Goal: Navigation & Orientation: Find specific page/section

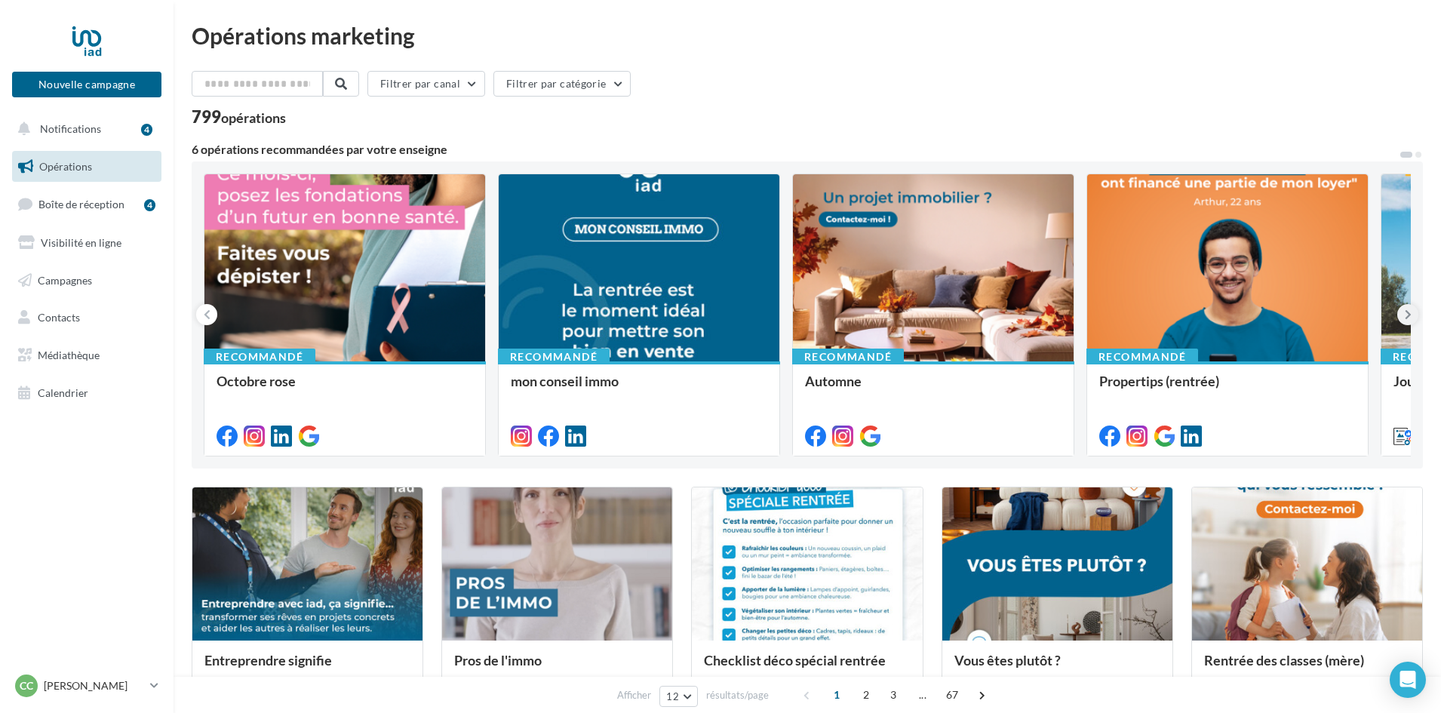
click at [1415, 315] on button at bounding box center [1408, 314] width 21 height 21
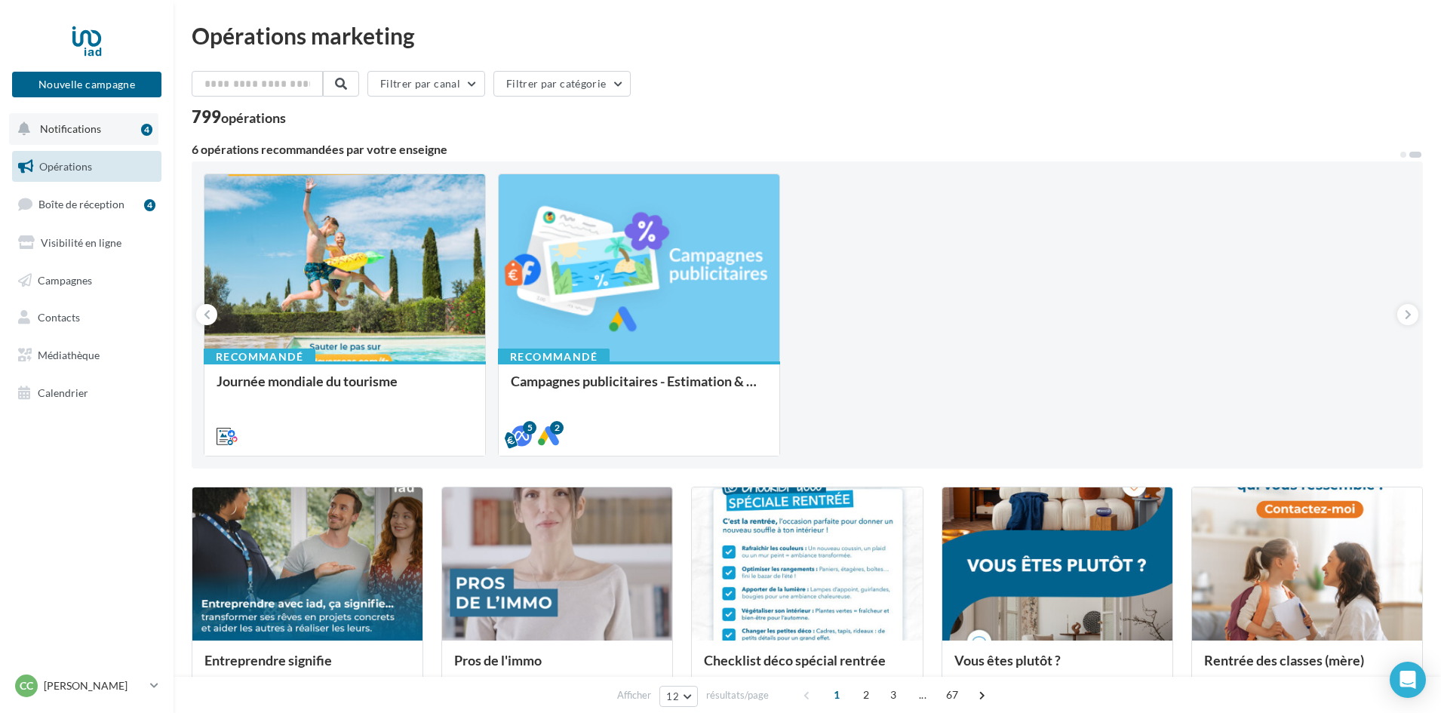
click at [59, 127] on span "Notifications" at bounding box center [70, 128] width 61 height 13
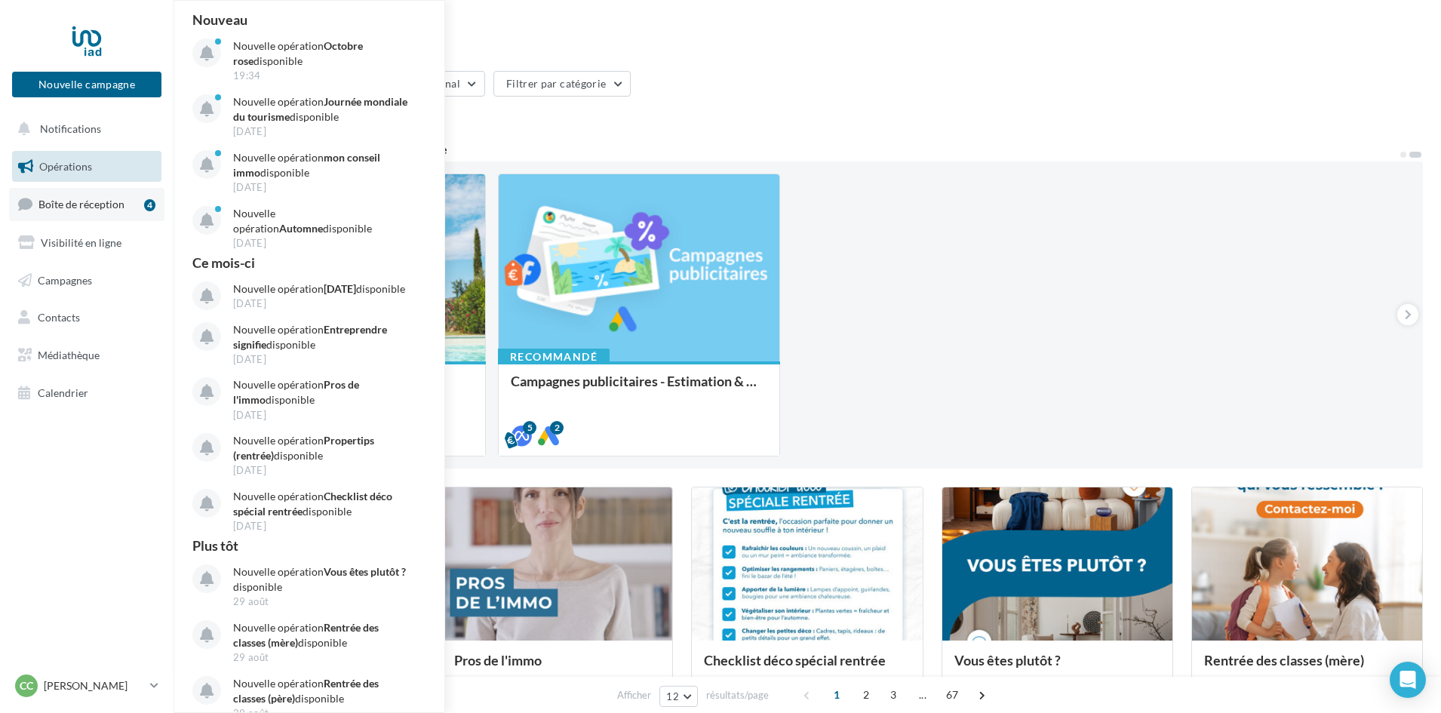
click at [73, 206] on span "Boîte de réception" at bounding box center [81, 204] width 86 height 13
